Goal: Task Accomplishment & Management: Manage account settings

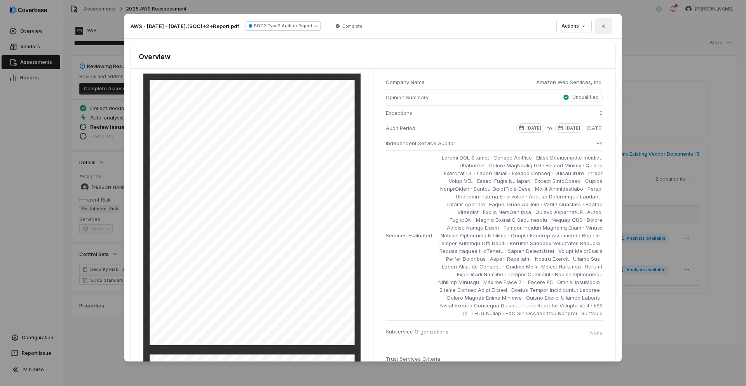
click at [606, 26] on icon "button" at bounding box center [604, 26] width 6 height 6
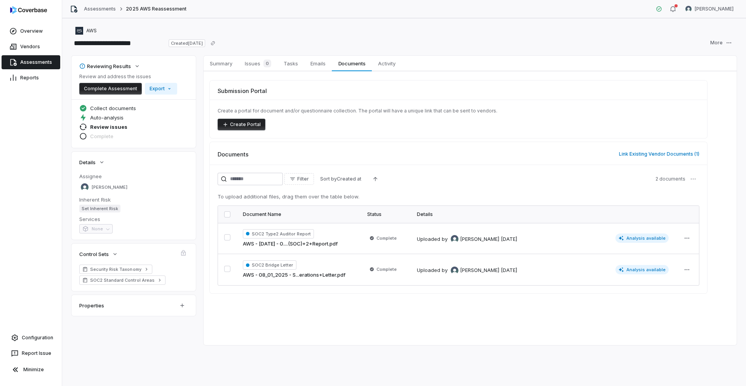
click at [21, 62] on link "Assessments" at bounding box center [31, 62] width 59 height 14
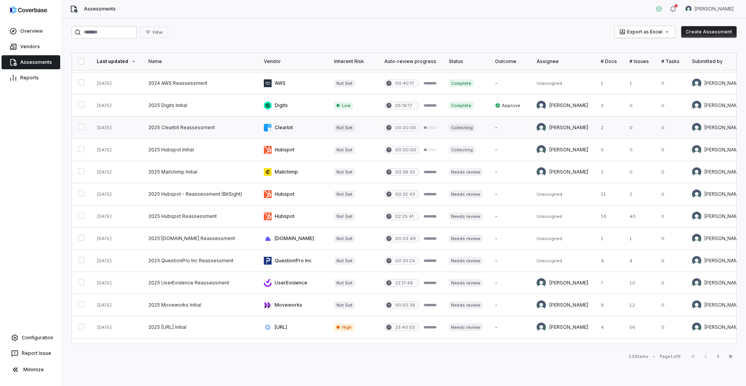
scroll to position [148, 0]
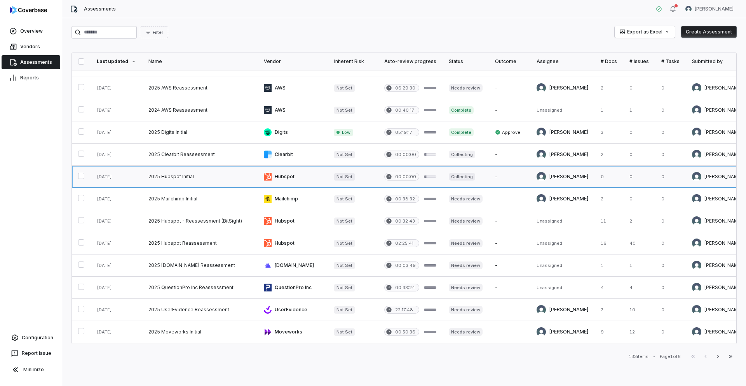
click at [180, 175] on link at bounding box center [199, 177] width 115 height 22
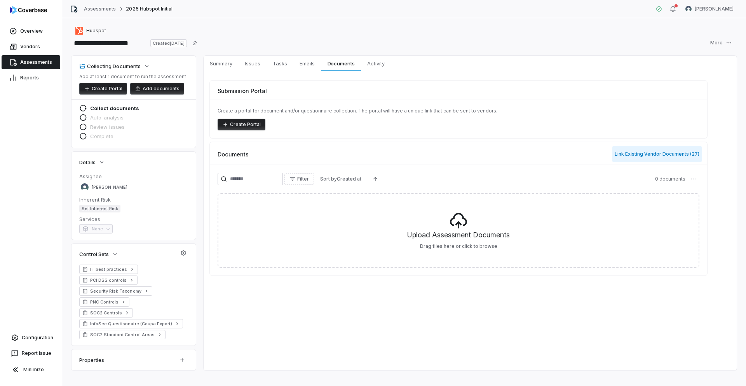
click at [647, 156] on button "Link Existing Vendor Documents ( 27 )" at bounding box center [657, 154] width 89 height 16
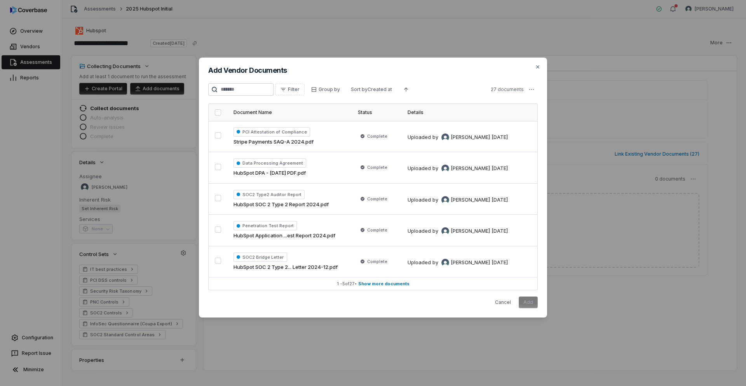
click at [217, 112] on button "button" at bounding box center [218, 112] width 6 height 6
click at [529, 302] on button "Add" at bounding box center [528, 302] width 19 height 12
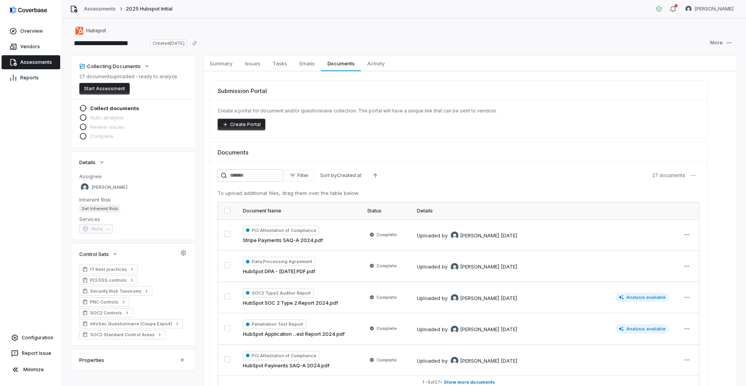
click at [114, 90] on button "Start Assessment" at bounding box center [104, 89] width 51 height 12
click at [18, 62] on link "Assessments" at bounding box center [31, 62] width 59 height 14
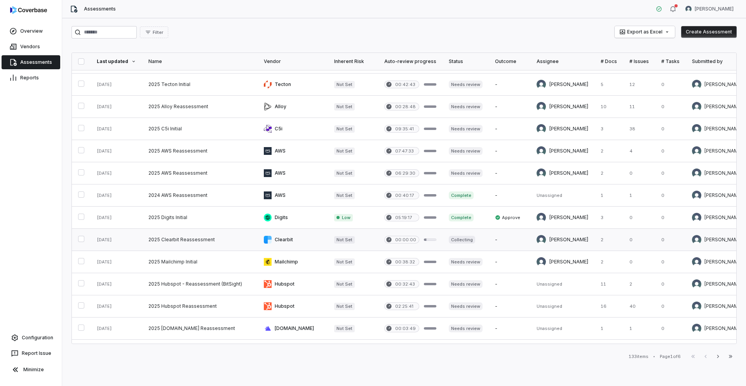
scroll to position [92, 0]
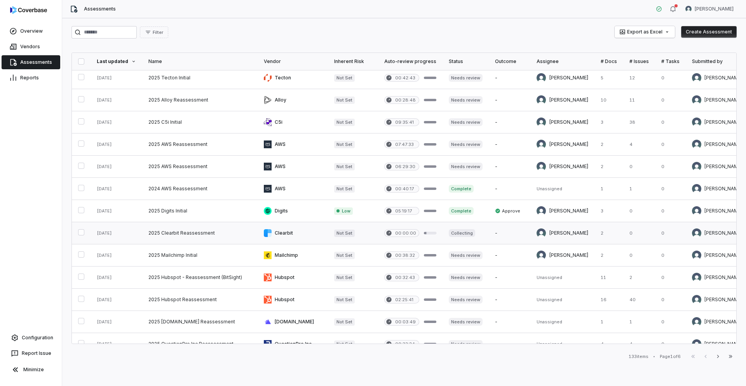
click at [186, 233] on link at bounding box center [199, 233] width 115 height 22
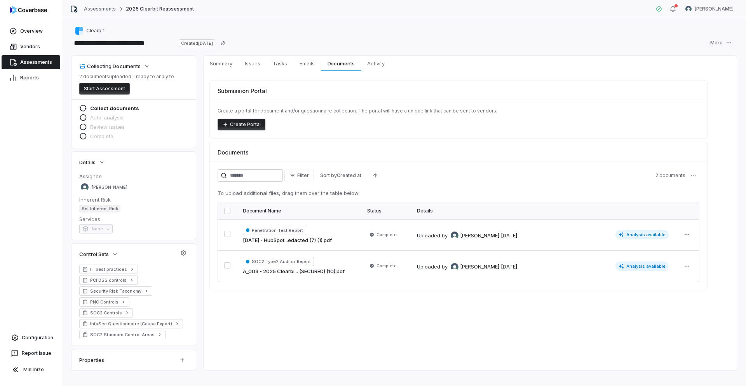
click at [113, 89] on button "Start Assessment" at bounding box center [104, 89] width 51 height 12
click at [26, 60] on link "Assessments" at bounding box center [31, 62] width 59 height 14
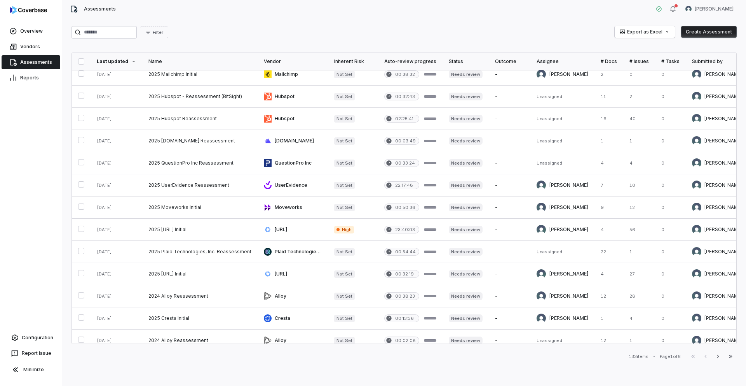
scroll to position [278, 0]
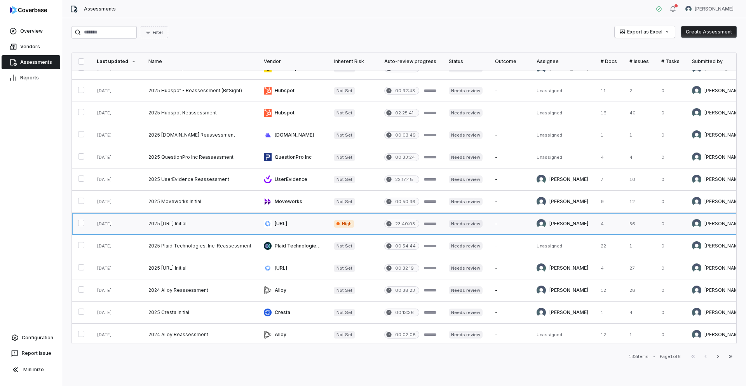
click at [157, 222] on link at bounding box center [199, 224] width 115 height 22
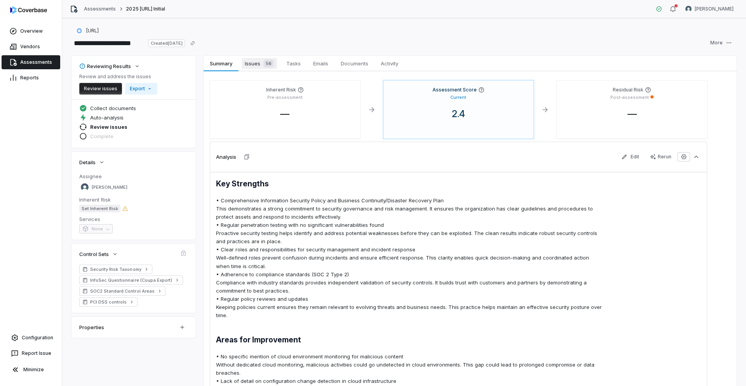
click at [253, 61] on span "Issues 56" at bounding box center [259, 63] width 35 height 11
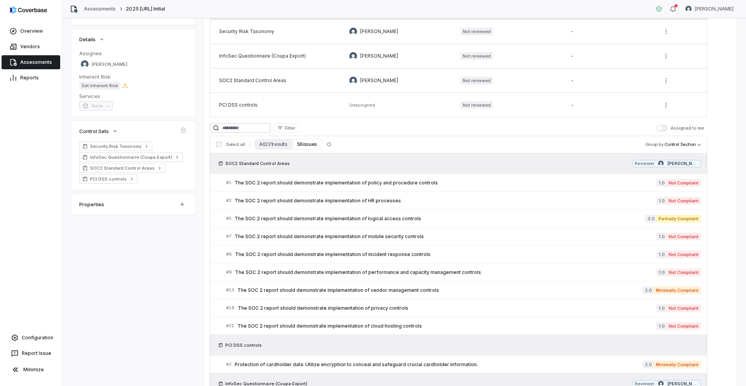
scroll to position [100, 0]
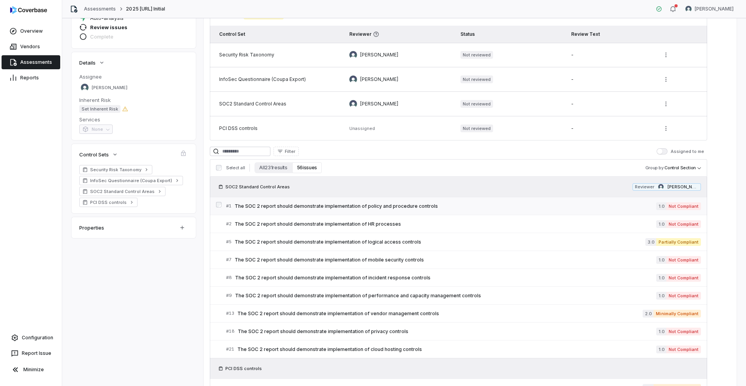
click at [330, 207] on span "The SOC 2 report should demonstrate implementation of policy and procedure cont…" at bounding box center [446, 206] width 422 height 6
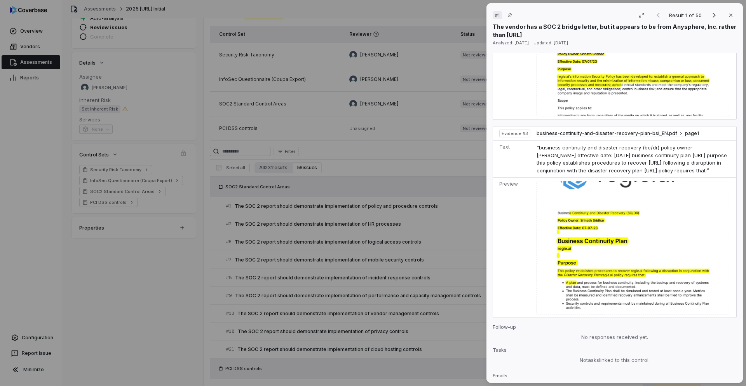
scroll to position [713, 0]
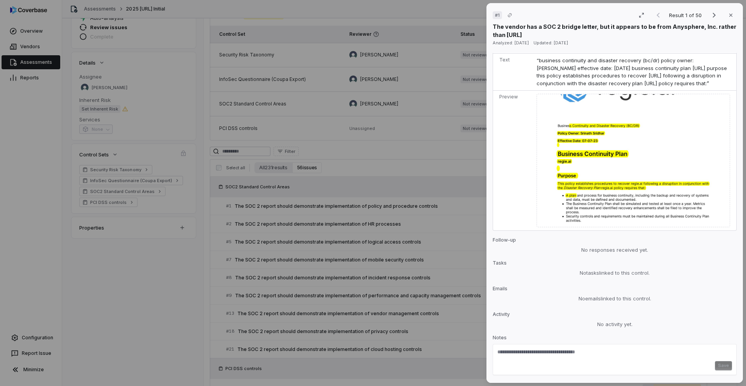
click at [732, 13] on icon "button" at bounding box center [731, 15] width 6 height 6
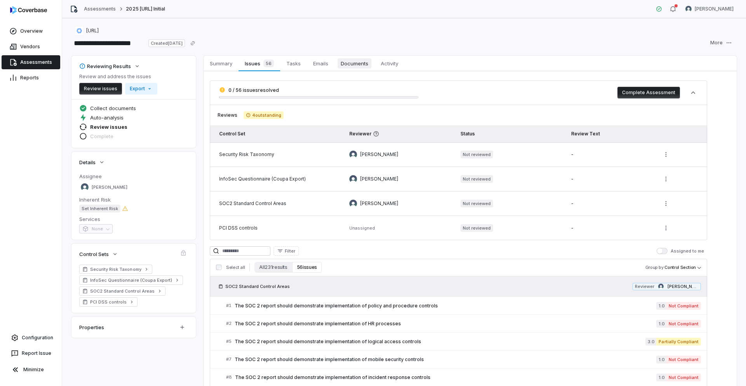
click at [347, 61] on span "Documents" at bounding box center [355, 63] width 34 height 10
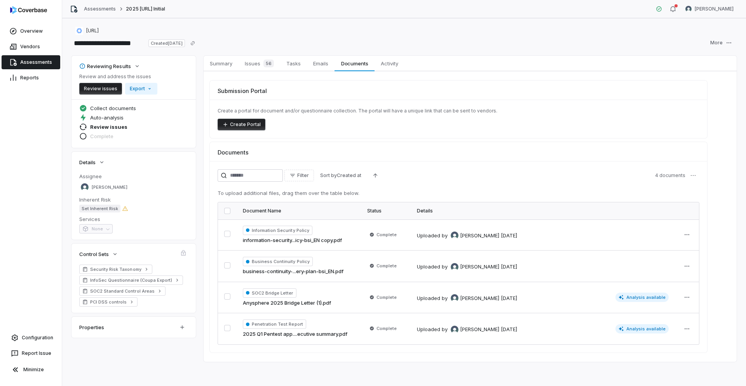
click at [568, 161] on div "Filter Sort by Created at 4 documents To upload additional files, drag them ove…" at bounding box center [459, 256] width 498 height 191
click at [468, 178] on div "Filter Sort by Created at 4 documents" at bounding box center [459, 175] width 482 height 12
click at [686, 297] on html "**********" at bounding box center [373, 193] width 746 height 386
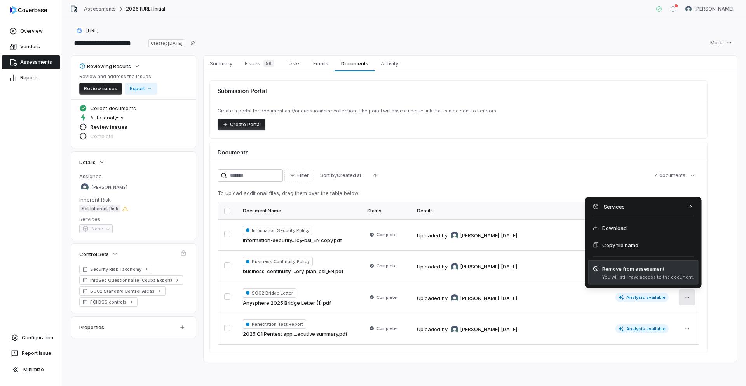
click at [624, 267] on span "Remove from assessment" at bounding box center [649, 269] width 92 height 8
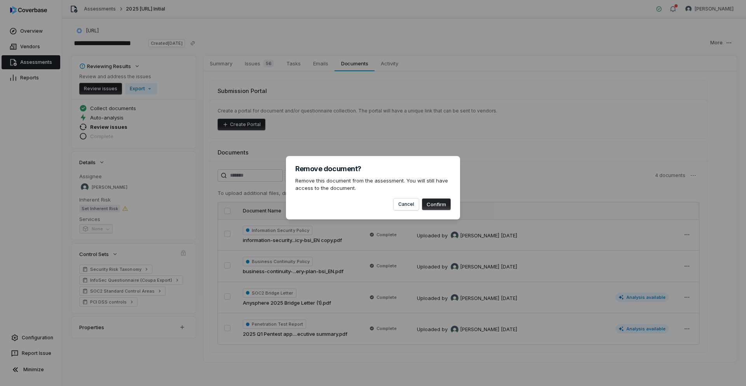
click at [435, 204] on button "Confirm" at bounding box center [436, 204] width 29 height 12
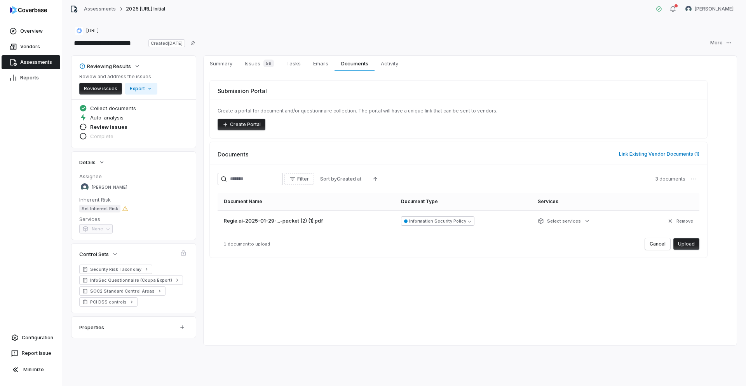
click at [687, 243] on button "Upload" at bounding box center [687, 244] width 26 height 12
click at [690, 243] on button "Upload" at bounding box center [687, 244] width 26 height 12
click at [687, 242] on button "Upload" at bounding box center [687, 244] width 26 height 12
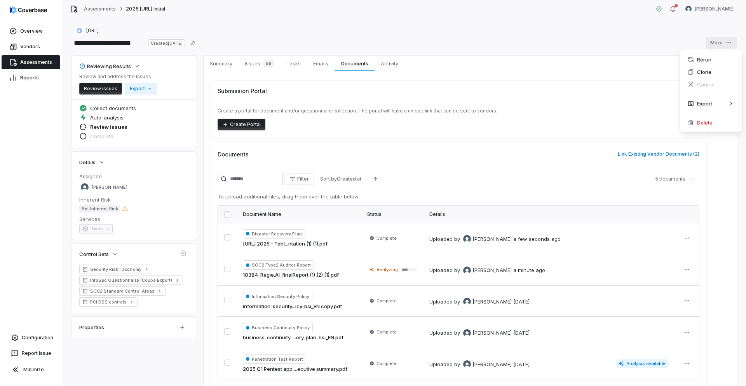
click at [729, 43] on html "**********" at bounding box center [373, 193] width 746 height 386
click at [699, 60] on div "Rerun" at bounding box center [711, 59] width 56 height 12
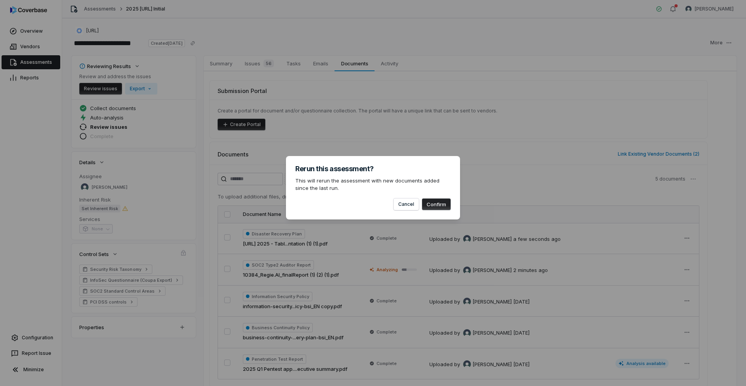
click at [439, 208] on button "Confirm" at bounding box center [436, 204] width 29 height 12
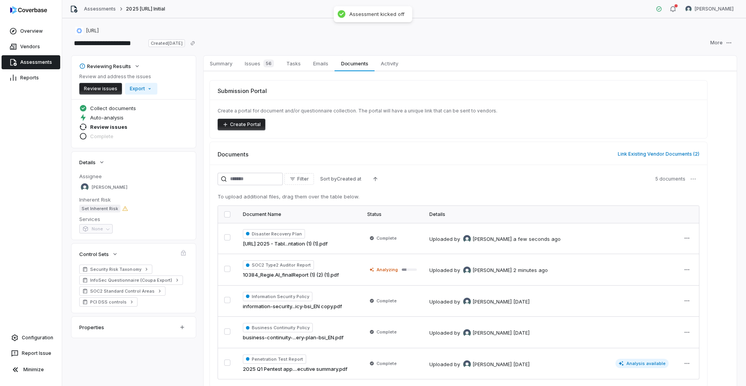
click at [34, 60] on link "Assessments" at bounding box center [31, 62] width 59 height 14
